Goal: Obtain resource: Download file/media

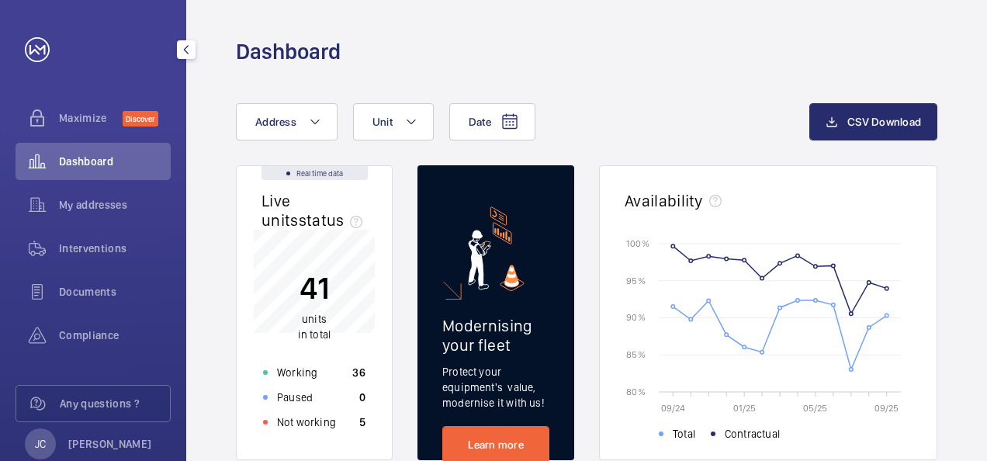
scroll to position [47, 0]
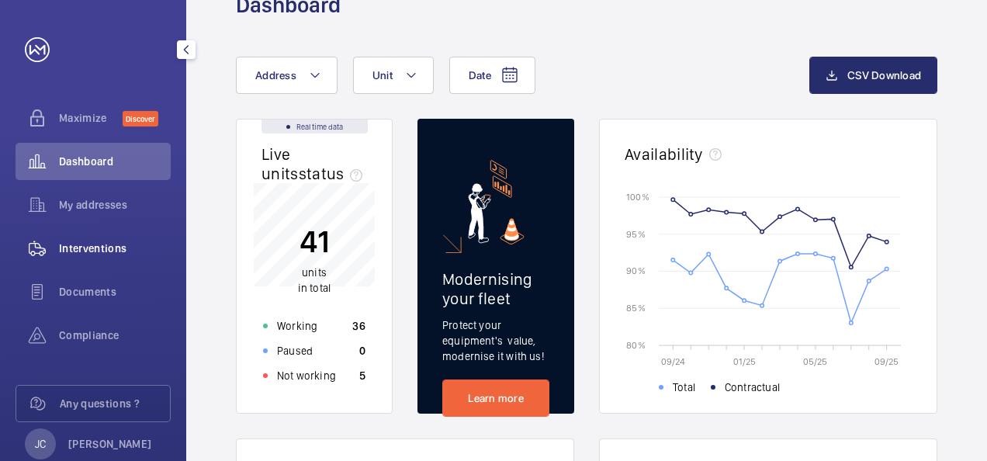
click at [73, 253] on span "Interventions" at bounding box center [115, 249] width 112 height 16
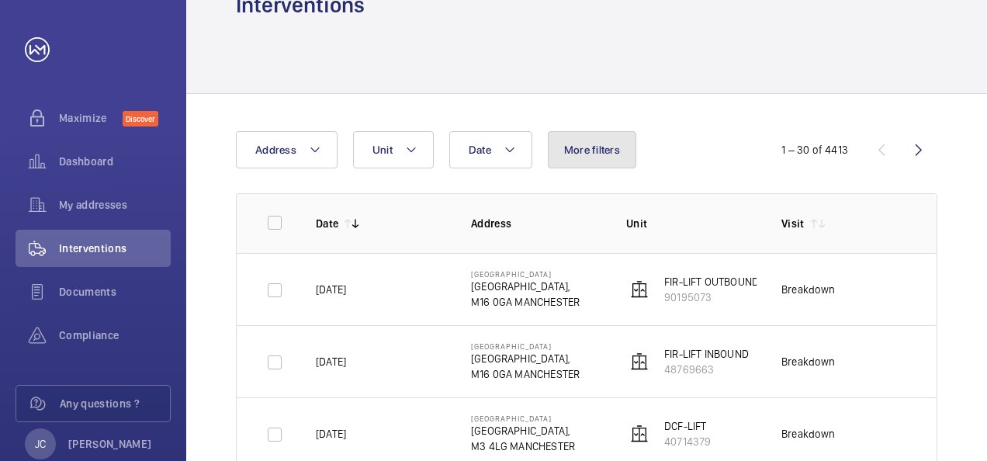
click at [601, 147] on span "More filters" at bounding box center [592, 150] width 56 height 12
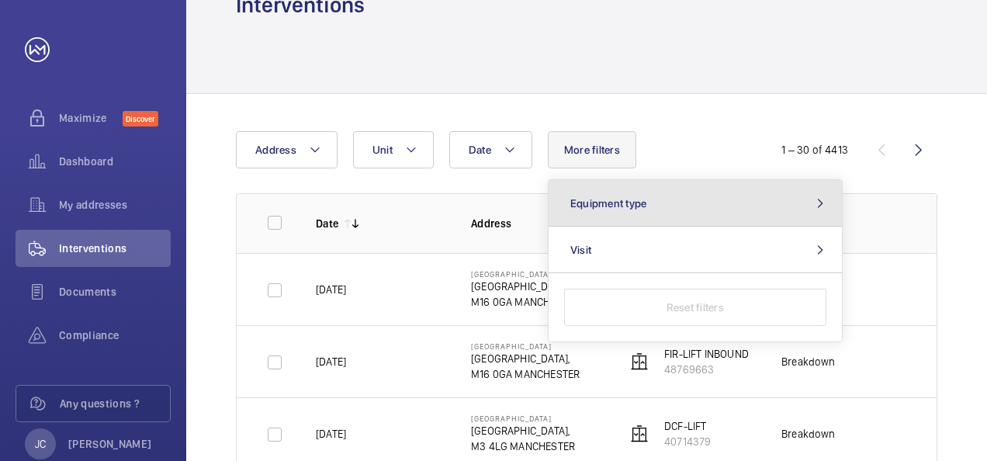
click at [632, 202] on span "Equipment type" at bounding box center [608, 203] width 77 height 12
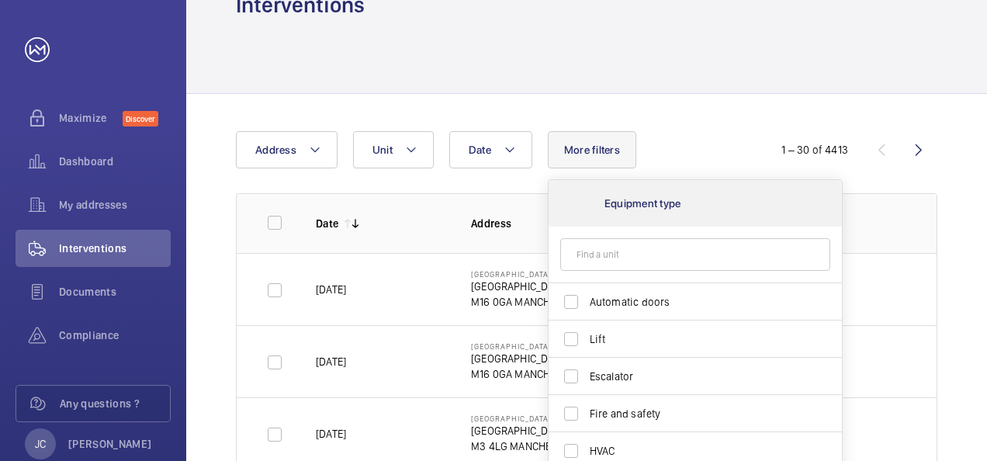
scroll to position [47, 0]
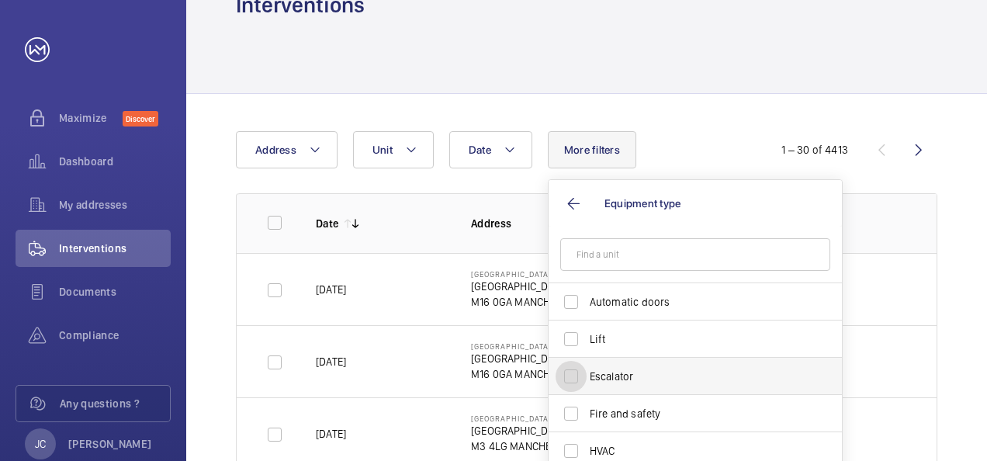
click at [573, 377] on input "Escalator" at bounding box center [571, 376] width 31 height 31
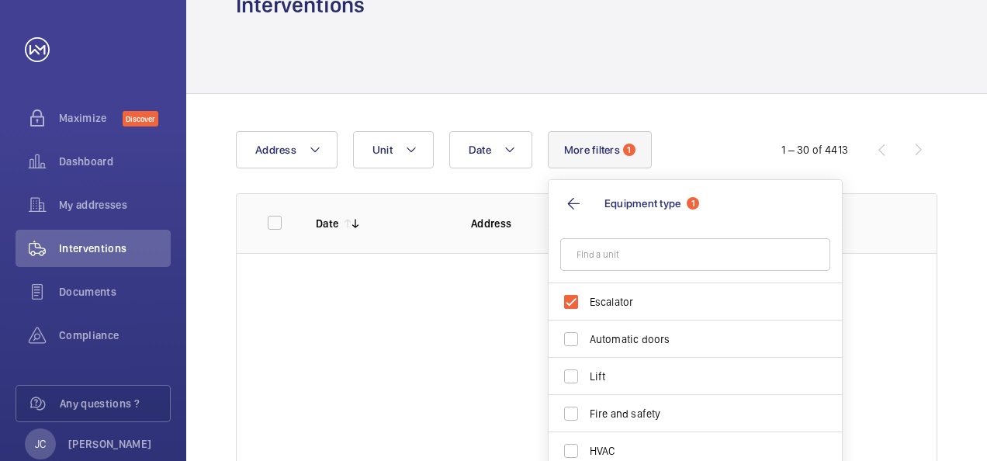
scroll to position [70, 0]
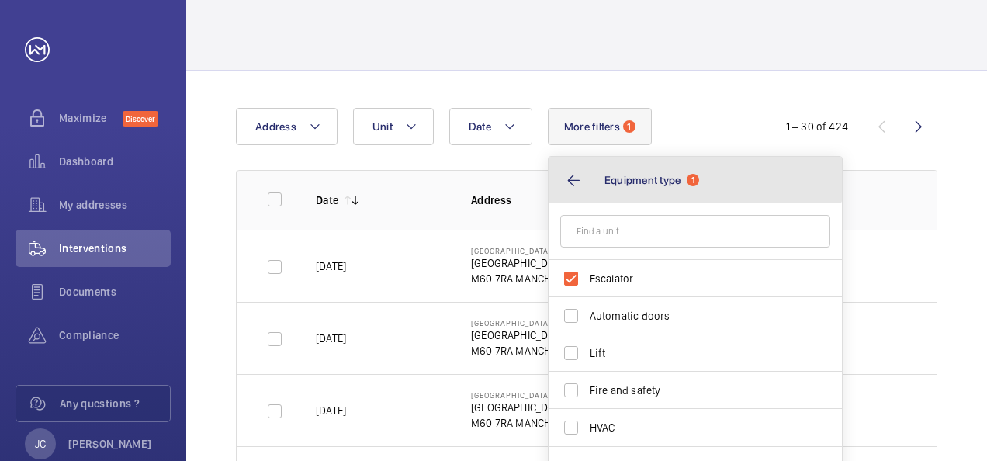
click at [574, 182] on button "Equipment type 1" at bounding box center [695, 180] width 293 height 47
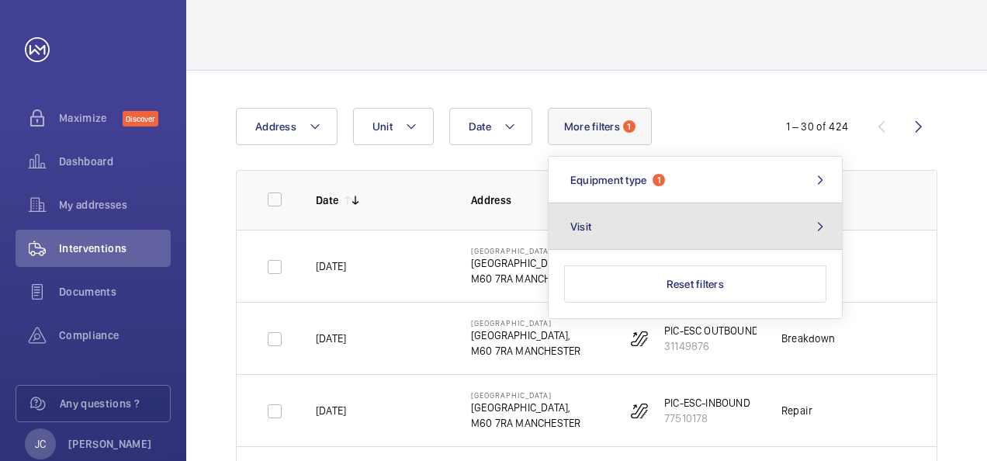
click at [820, 227] on mat-icon at bounding box center [820, 226] width 19 height 12
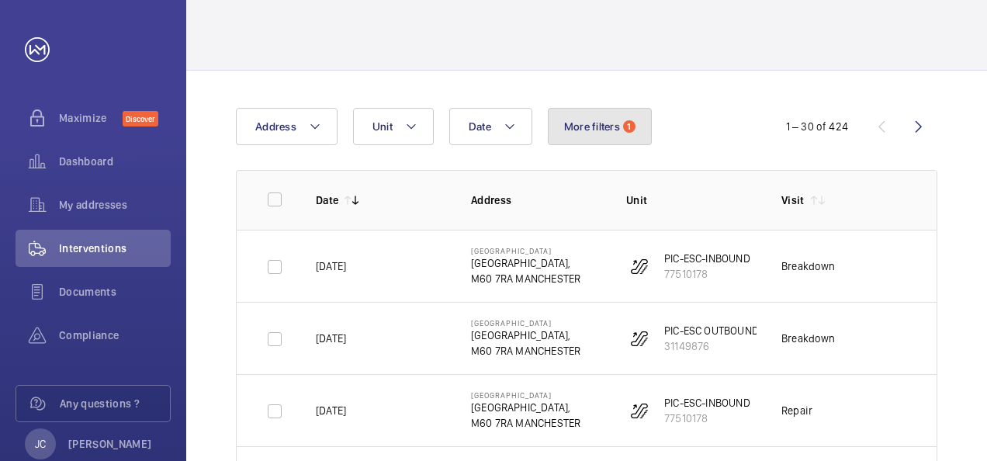
click at [622, 137] on button "More filters 1" at bounding box center [600, 126] width 104 height 37
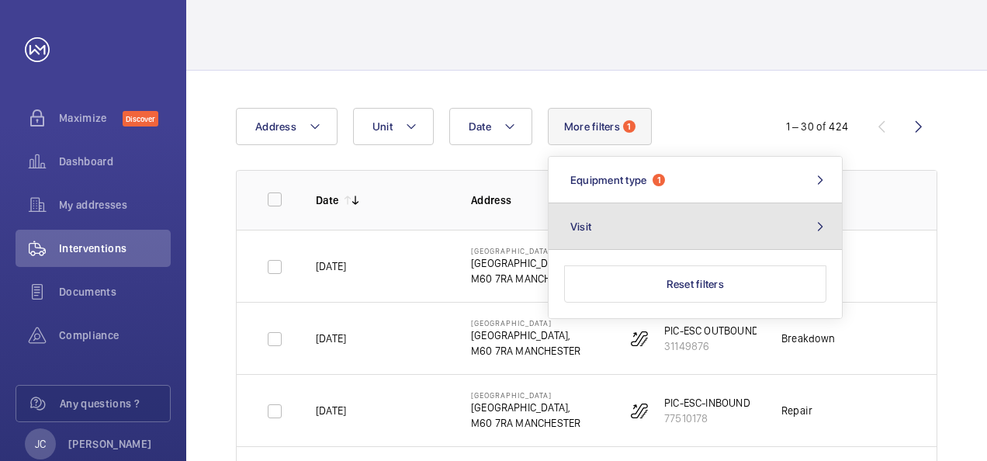
click at [578, 224] on span "Visit" at bounding box center [580, 226] width 21 height 12
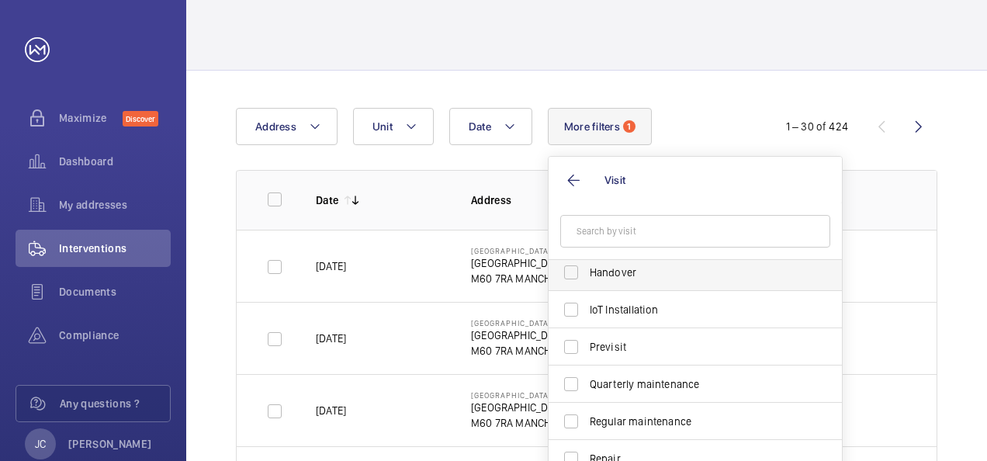
scroll to position [233, 0]
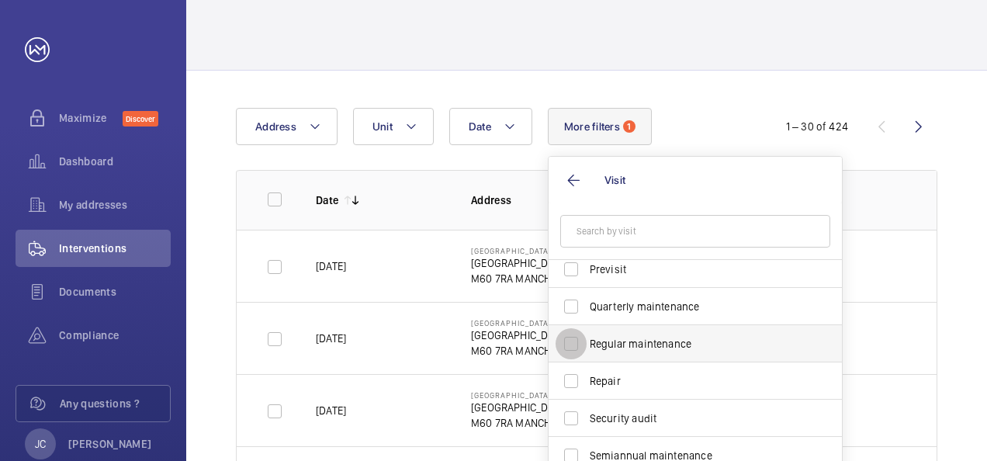
click at [573, 341] on input "Regular maintenance" at bounding box center [571, 343] width 31 height 31
checkbox input "true"
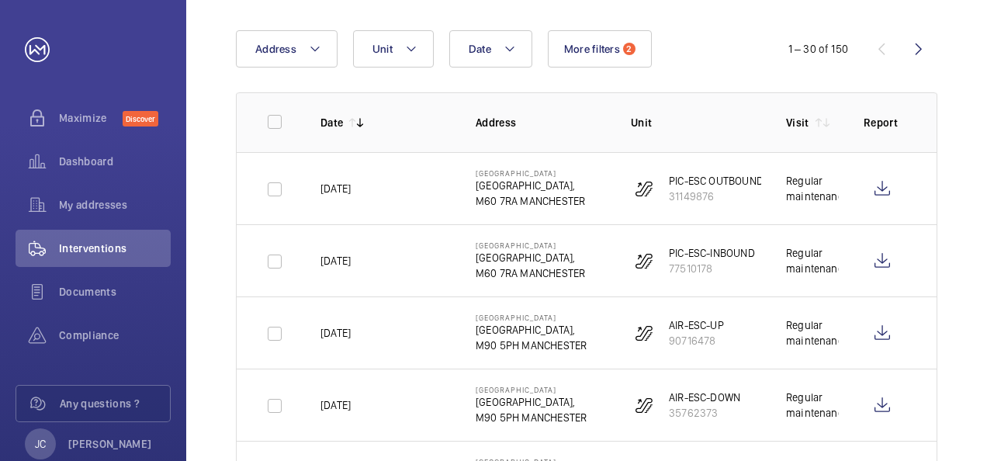
scroll to position [225, 0]
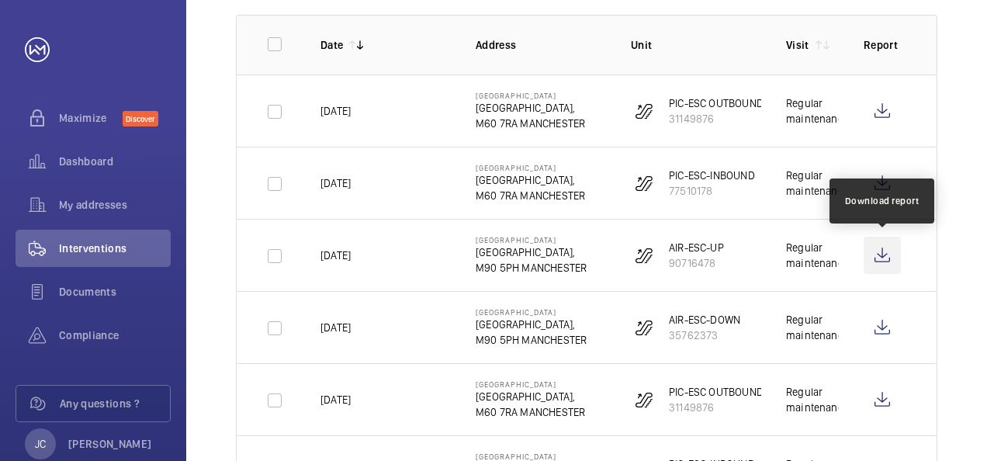
click at [888, 253] on wm-front-icon-button at bounding box center [882, 255] width 37 height 37
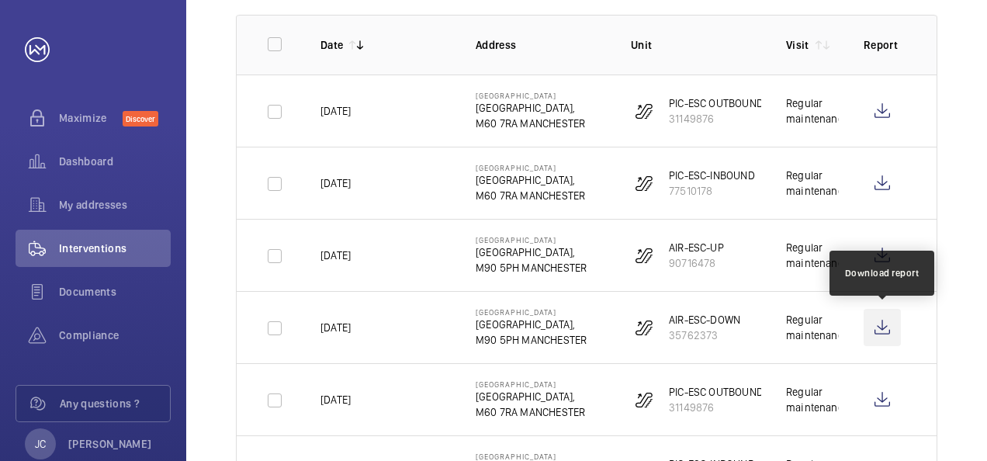
click at [883, 329] on wm-front-icon-button at bounding box center [882, 327] width 37 height 37
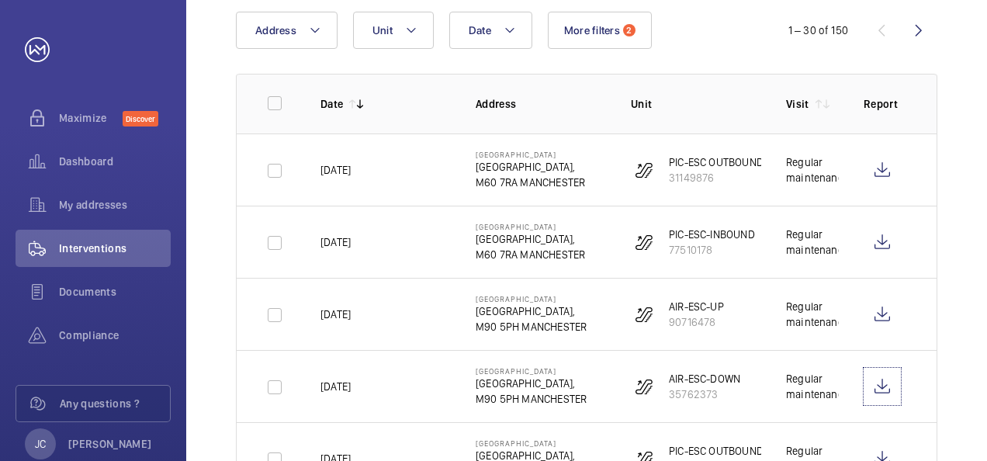
scroll to position [70, 0]
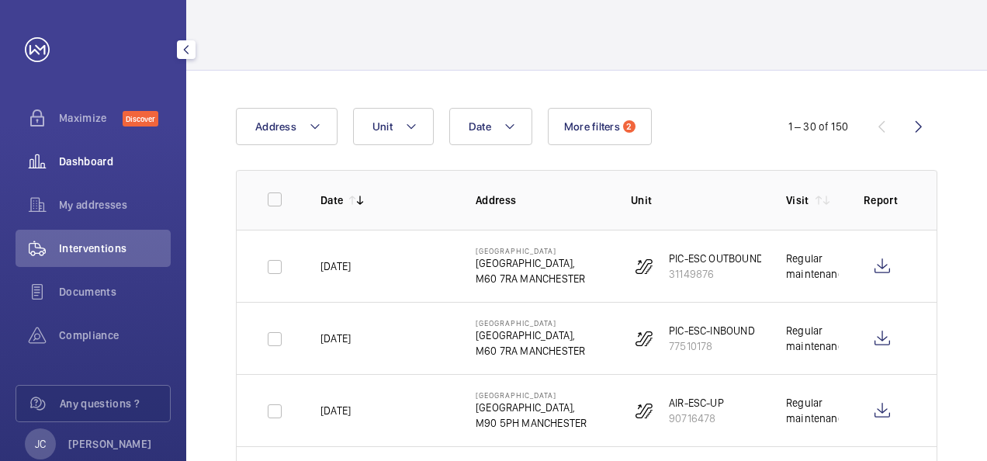
click at [76, 155] on span "Dashboard" at bounding box center [115, 162] width 112 height 16
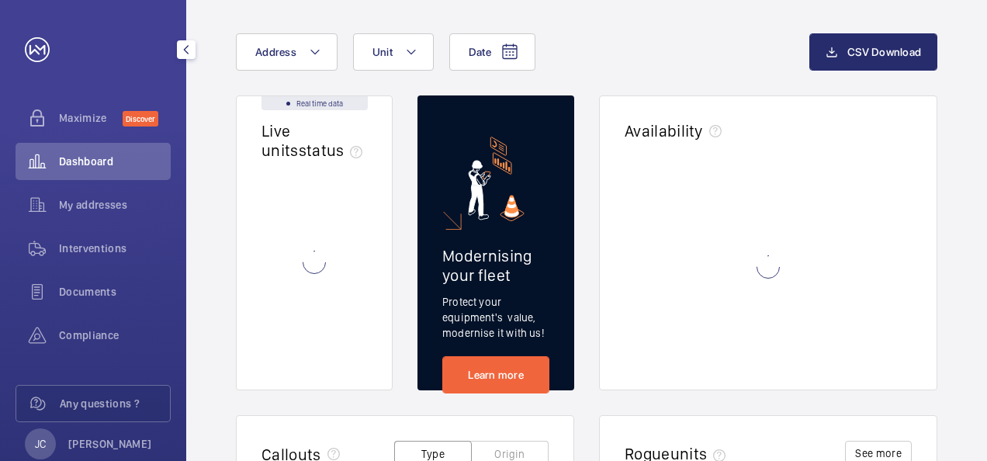
scroll to position [36, 0]
